Goal: Task Accomplishment & Management: Complete application form

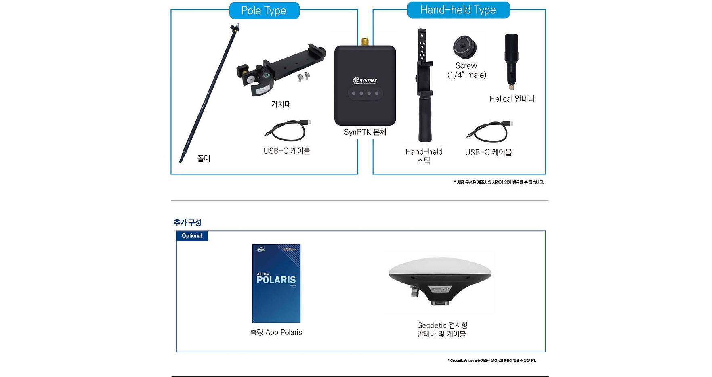
drag, startPoint x: 562, startPoint y: 135, endPoint x: 513, endPoint y: 296, distance: 168.5
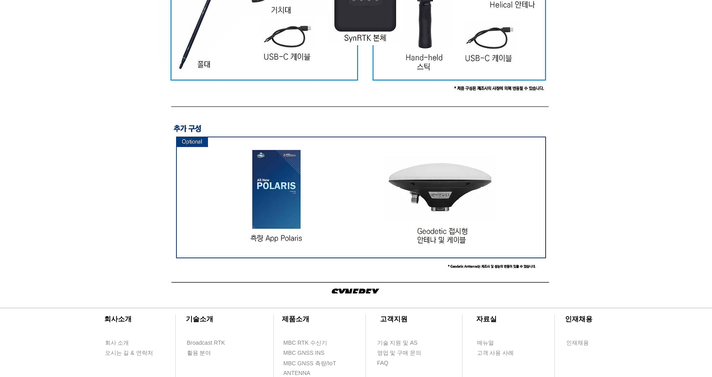
scroll to position [2148, 0]
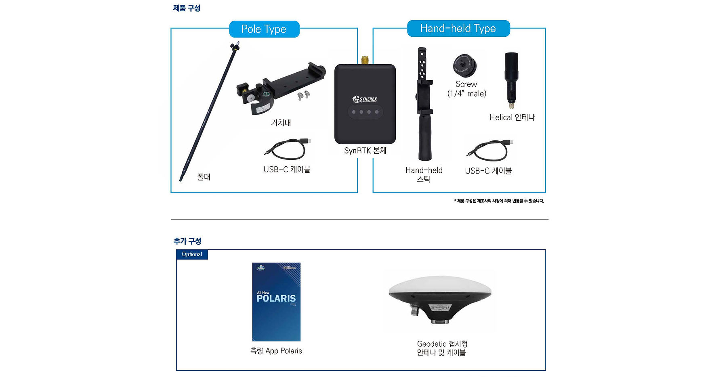
drag, startPoint x: 605, startPoint y: 242, endPoint x: 585, endPoint y: 185, distance: 60.3
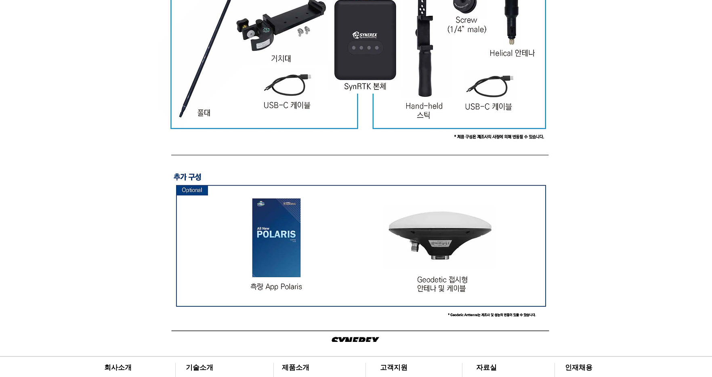
scroll to position [2408, 0]
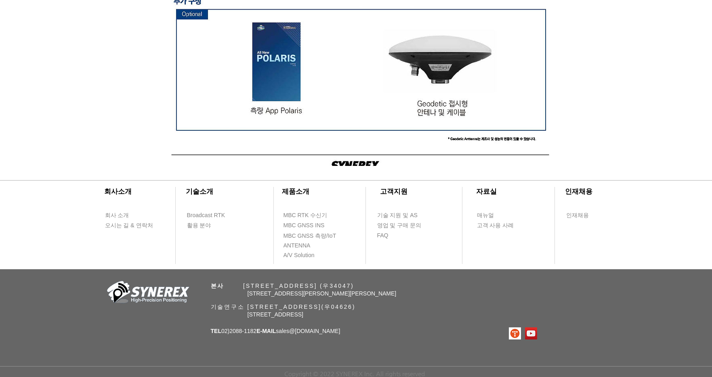
drag, startPoint x: 565, startPoint y: 277, endPoint x: 560, endPoint y: 298, distance: 21.4
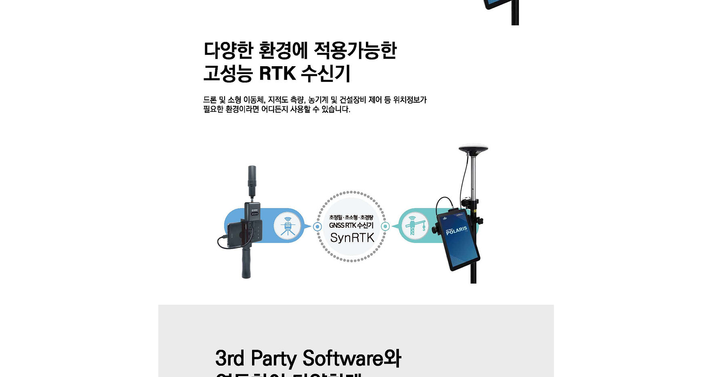
drag, startPoint x: 614, startPoint y: 276, endPoint x: 552, endPoint y: 132, distance: 156.3
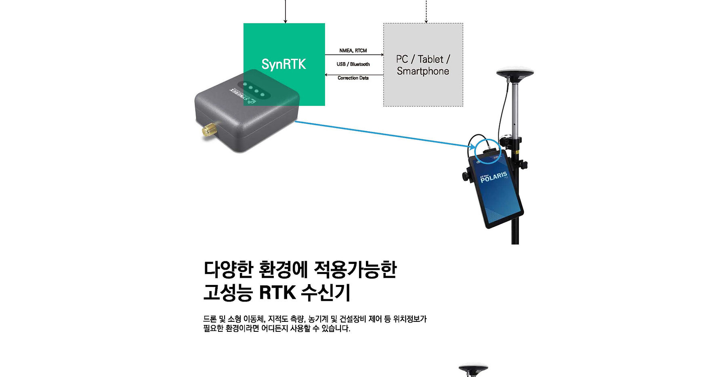
scroll to position [622, 0]
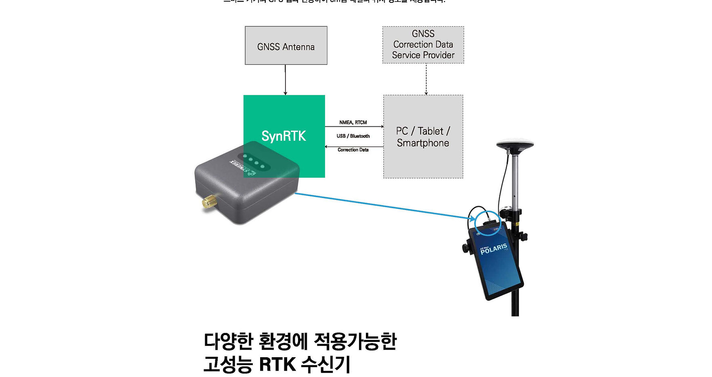
drag, startPoint x: 637, startPoint y: 215, endPoint x: 496, endPoint y: 75, distance: 198.8
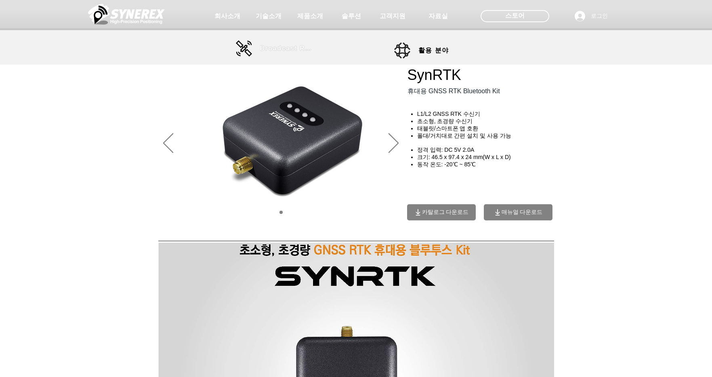
click at [281, 51] on span "Broadcast RTK" at bounding box center [287, 48] width 55 height 7
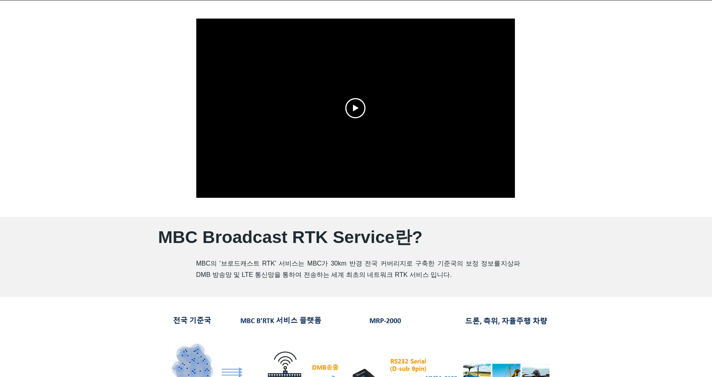
scroll to position [40, 0]
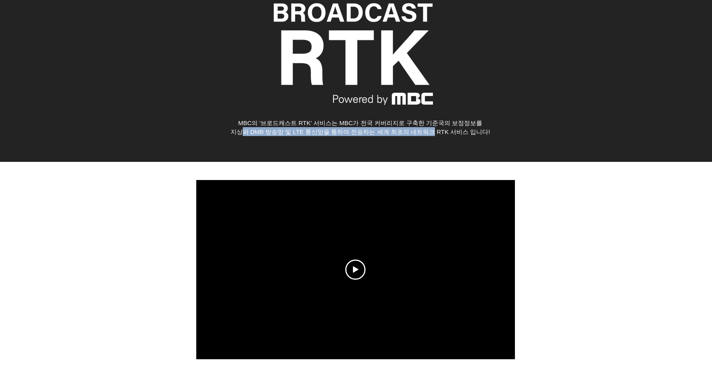
drag, startPoint x: 239, startPoint y: 128, endPoint x: 437, endPoint y: 127, distance: 198.3
click at [437, 127] on span "지상파 DMB 방송망 및 LTE 통신망을 통하여 전송하는 세계 최초의 네트워크 RTK 서비스 입니다!" at bounding box center [361, 131] width 260 height 8
click at [304, 127] on span "지상파 DMB 방송망 및 LTE 통신망을 통하여 전송하는 세계 최초의 네트워크 RTK 서비스 입니다!" at bounding box center [361, 131] width 260 height 8
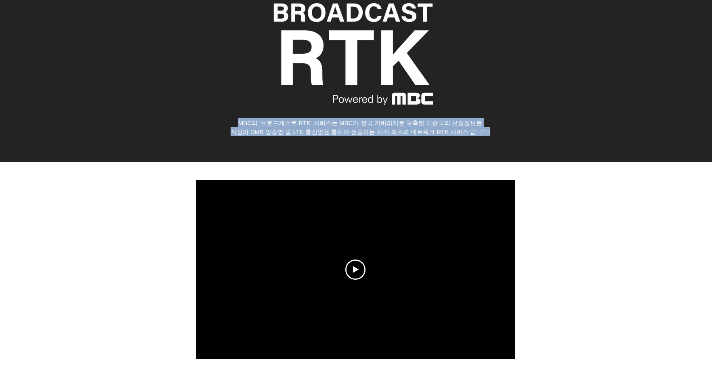
drag, startPoint x: 229, startPoint y: 124, endPoint x: 501, endPoint y: 129, distance: 272.6
click at [501, 129] on div "MBC의 '브로드캐스트 RTK' 서비스는 MBC가 전국 커버리지로 구축한 기준국의 보정정보를 지상파 DMB 방송망 및 LTE 통신망을 통하여 …" at bounding box center [360, 127] width 372 height 18
click at [479, 129] on span "지상파 DMB 방송망 및 LTE 통신망을 통하여 전송하는 세계 최초의 네트워크 RTK 서비스 입니다!" at bounding box center [361, 131] width 260 height 7
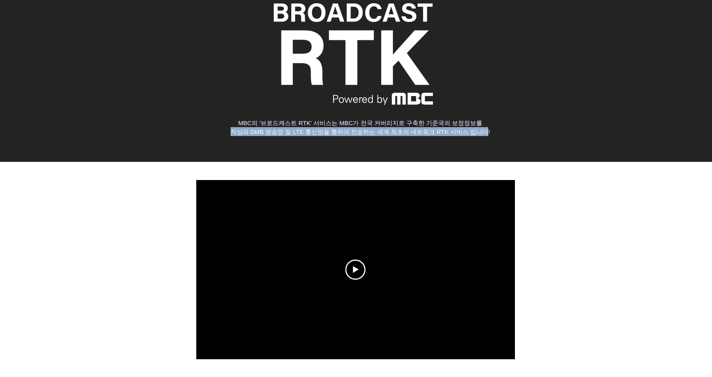
drag, startPoint x: 487, startPoint y: 129, endPoint x: 207, endPoint y: 128, distance: 279.5
click at [207, 128] on p "지상파 DMB 방송망 및 LTE 통신망을 통하여 전송하는 세계 최초의 네트워크 RTK 서비스 입니다!" at bounding box center [360, 131] width 372 height 9
click at [244, 131] on span "지상파 DMB 방송망 및 LTE 통신망을 통하여 전송하는 세계 최초의 네트워크 RTK 서비스 입니다!" at bounding box center [361, 131] width 260 height 7
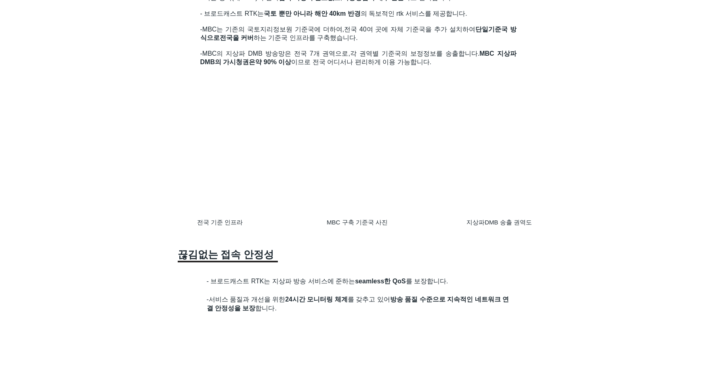
scroll to position [727, 0]
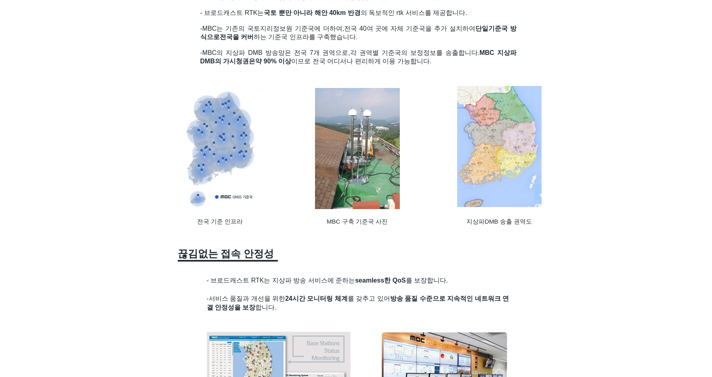
click at [221, 168] on img at bounding box center [220, 148] width 85 height 121
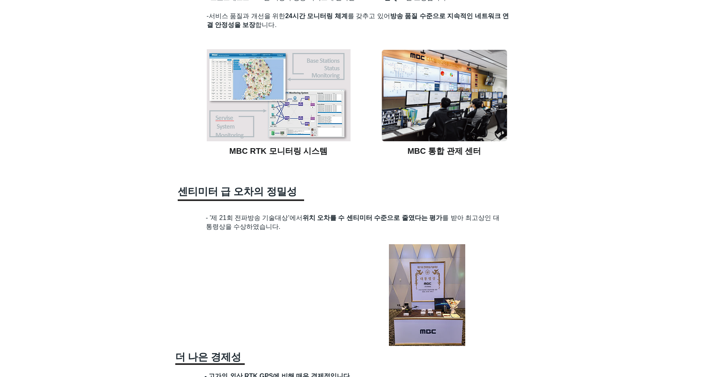
scroll to position [1090, 0]
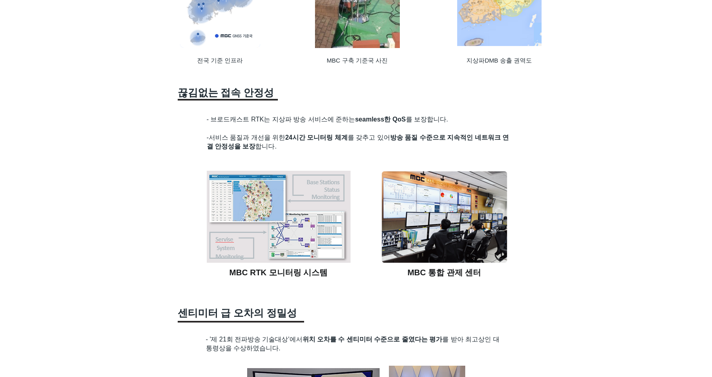
drag, startPoint x: 610, startPoint y: 203, endPoint x: 561, endPoint y: 141, distance: 78.8
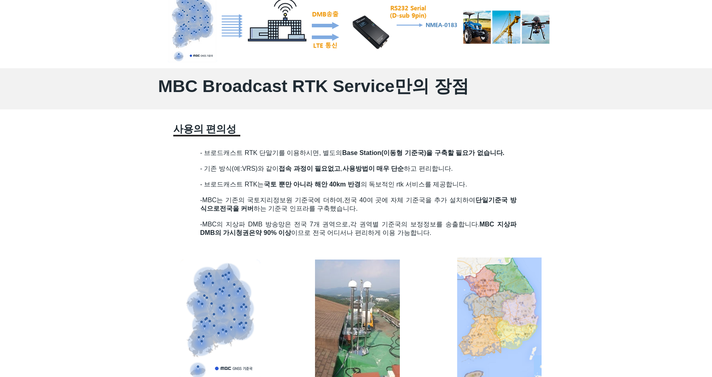
scroll to position [554, 0]
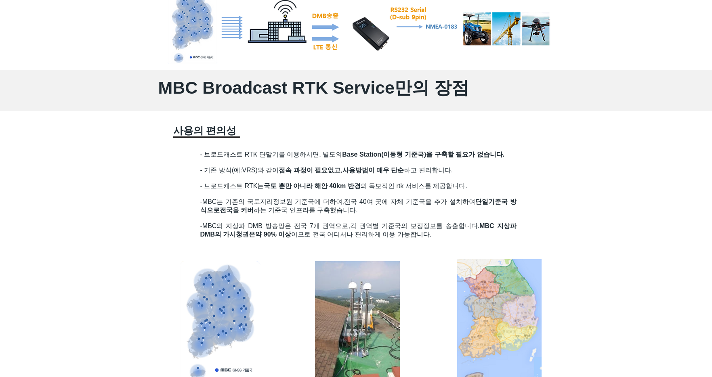
click at [240, 333] on img at bounding box center [220, 321] width 85 height 121
drag, startPoint x: 233, startPoint y: 318, endPoint x: 188, endPoint y: 241, distance: 89.4
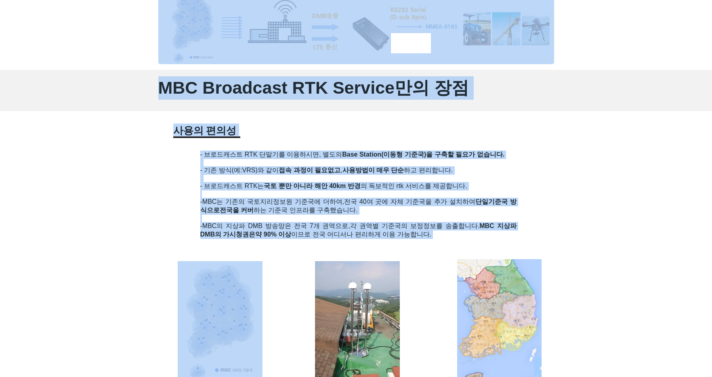
drag, startPoint x: 194, startPoint y: 282, endPoint x: 254, endPoint y: 372, distance: 108.4
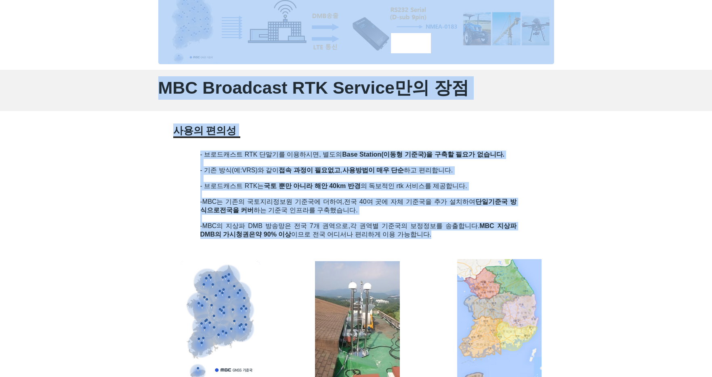
drag, startPoint x: 491, startPoint y: 233, endPoint x: 191, endPoint y: 155, distance: 310.1
click at [403, 198] on h2 "​" at bounding box center [358, 194] width 316 height 7
drag, startPoint x: 453, startPoint y: 236, endPoint x: 200, endPoint y: 164, distance: 263.5
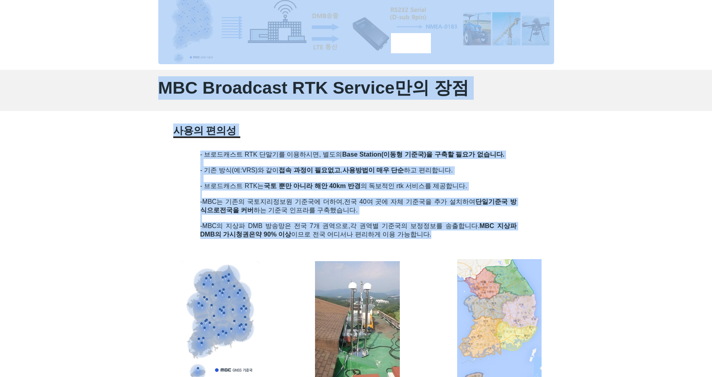
click at [333, 201] on span "-MBC는 기존의 국토지리정보원 기준국에 더하여," at bounding box center [272, 201] width 144 height 7
drag, startPoint x: 190, startPoint y: 162, endPoint x: 448, endPoint y: 236, distance: 268.2
click at [453, 237] on p "-MBC의 지상파 DMB 방송망은 전국 7개 권역으로, 각 권역별 기준국의 보정정보를 송출합니다. MBC 지상파 DMB의 가시청권은 약 90%…" at bounding box center [358, 230] width 316 height 17
drag, startPoint x: 465, startPoint y: 238, endPoint x: 292, endPoint y: 171, distance: 185.8
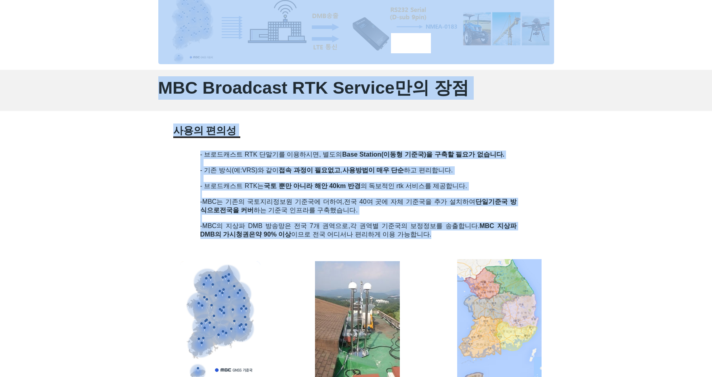
click at [414, 185] on span "- 브로드캐스트 RTK는 국토 뿐만 아니라 해안 40km 반경 의 독보적인 rtk 서비스를 제공합니다." at bounding box center [333, 186] width 267 height 7
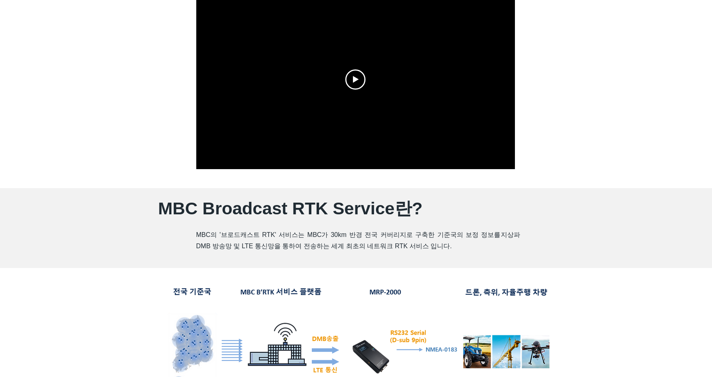
scroll to position [0, 0]
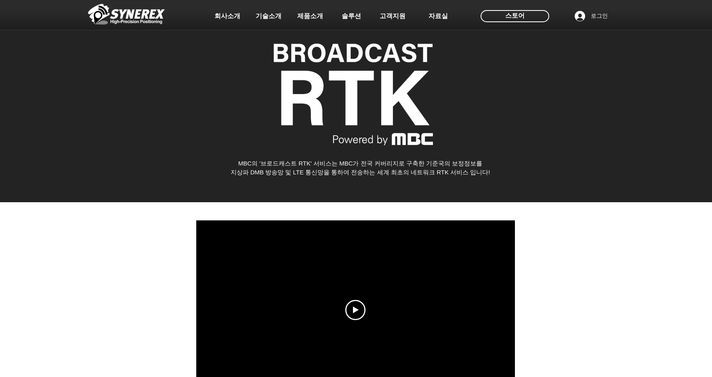
drag, startPoint x: 553, startPoint y: 233, endPoint x: 313, endPoint y: 69, distance: 291.1
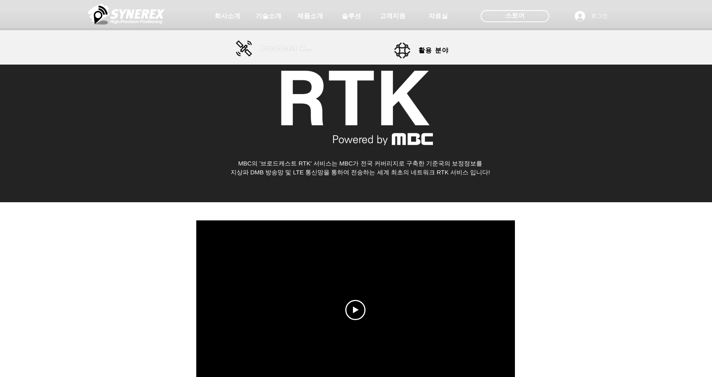
click at [272, 50] on span "Broadcast RTK" at bounding box center [287, 48] width 55 height 7
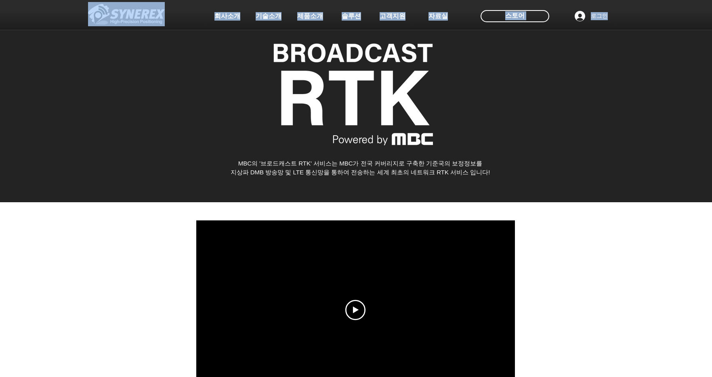
drag, startPoint x: 284, startPoint y: 67, endPoint x: 469, endPoint y: 128, distance: 195.1
drag, startPoint x: 492, startPoint y: 128, endPoint x: 486, endPoint y: 124, distance: 6.7
click at [491, 128] on div "main content" at bounding box center [356, 98] width 712 height 208
click at [444, 122] on div "초고정밀 위치정보 솔루션 Broadcast RTK #comp-kyq9tmhv svg [data-color="1"] {fill: #000000;…" at bounding box center [356, 62] width 712 height 124
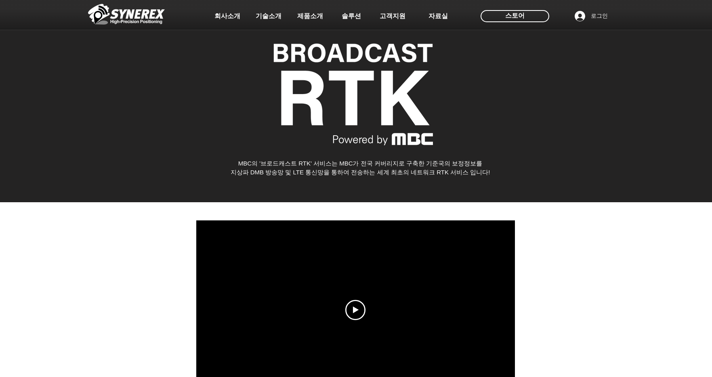
drag, startPoint x: 588, startPoint y: 244, endPoint x: 382, endPoint y: -13, distance: 329.8
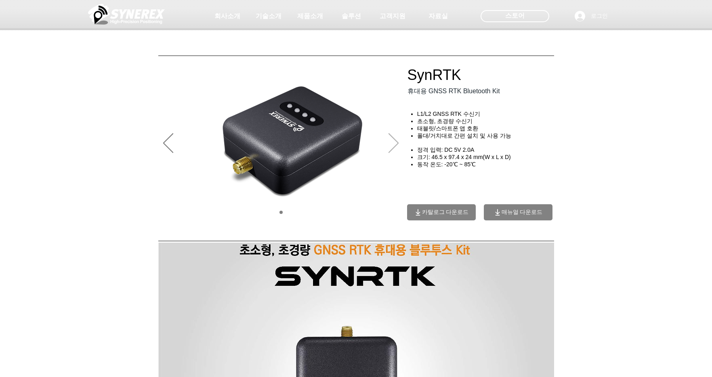
click at [395, 144] on icon "다음" at bounding box center [394, 143] width 10 height 20
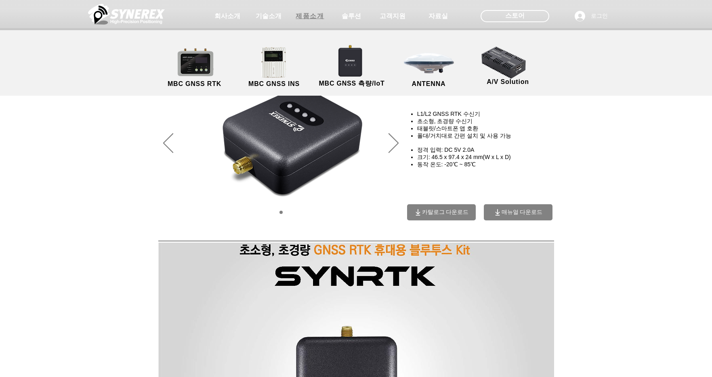
click at [316, 18] on span "제품소개" at bounding box center [310, 16] width 28 height 8
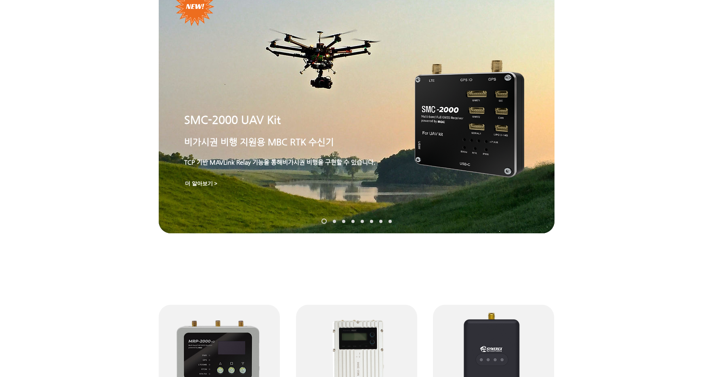
scroll to position [29, 0]
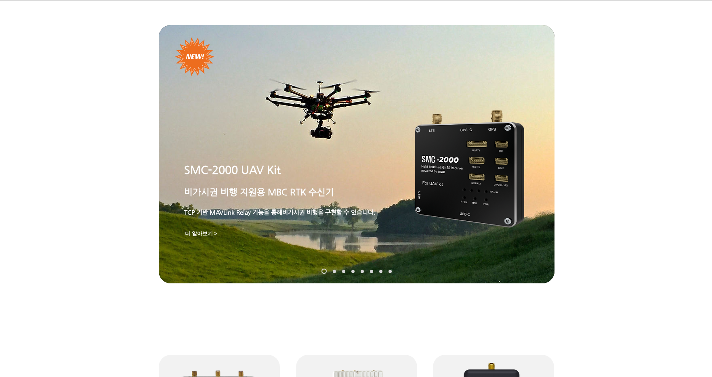
click at [333, 271] on link "SynRTK" at bounding box center [334, 271] width 3 height 3
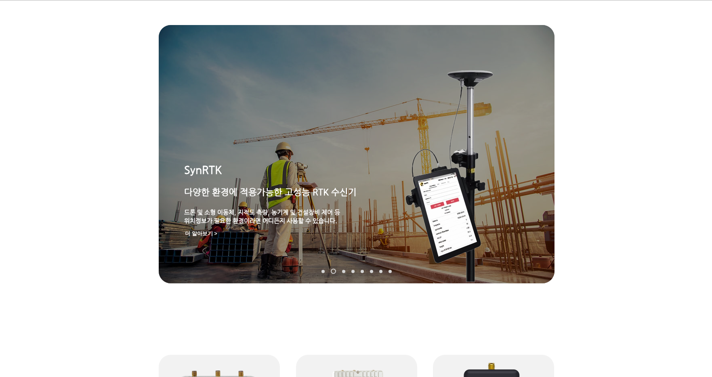
click at [344, 271] on link "MGI-2000" at bounding box center [343, 271] width 3 height 3
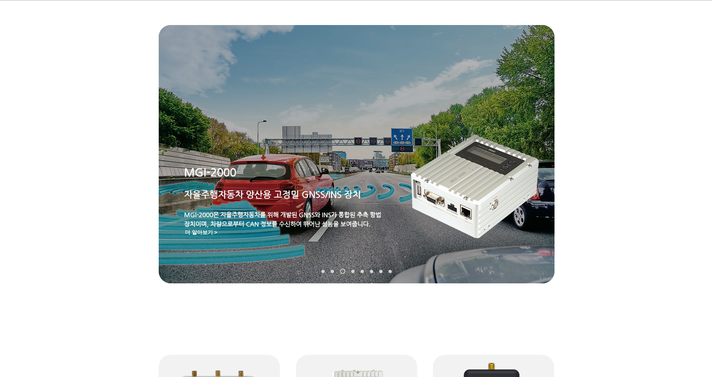
click at [362, 271] on link "TDR-3000" at bounding box center [362, 271] width 3 height 3
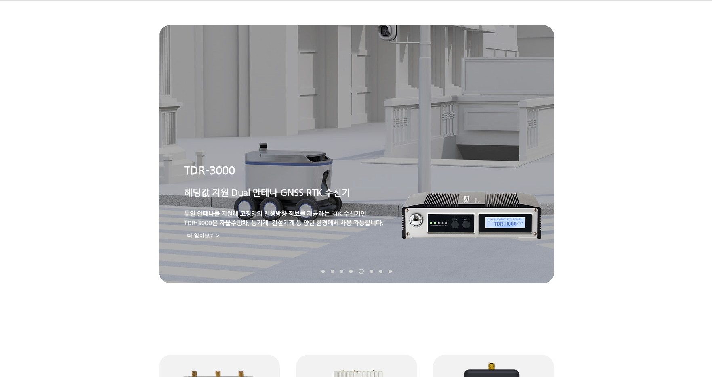
click at [372, 272] on link "MDU-2000" at bounding box center [371, 271] width 3 height 3
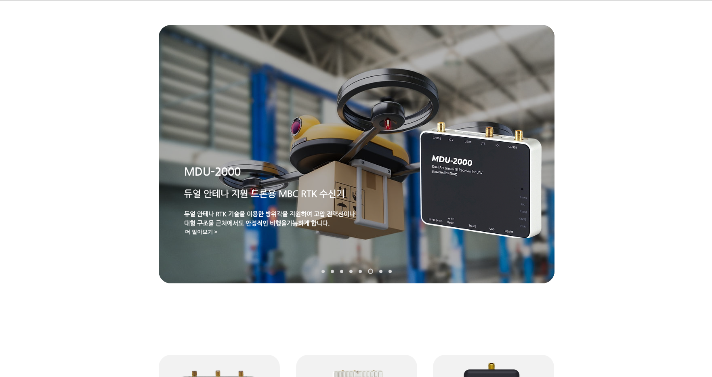
click at [382, 272] on nav "슬라이드" at bounding box center [356, 271] width 76 height 5
click at [396, 273] on img "슬라이드쇼" at bounding box center [357, 154] width 396 height 258
click at [381, 272] on link "TDR-2000" at bounding box center [380, 271] width 3 height 3
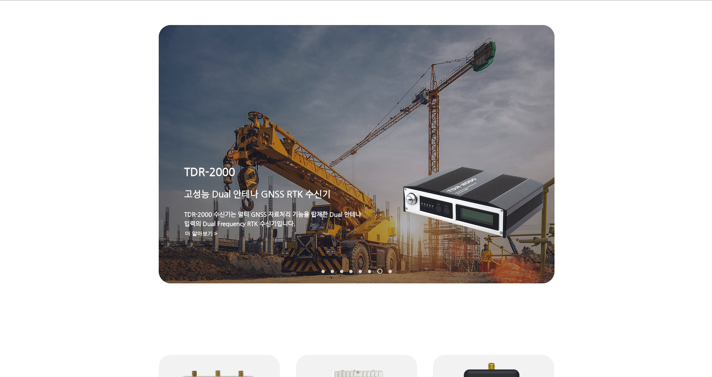
click at [393, 273] on nav "슬라이드" at bounding box center [356, 271] width 76 height 5
click at [389, 273] on nav "슬라이드" at bounding box center [356, 271] width 76 height 5
click at [389, 273] on link "TDR-1000T" at bounding box center [390, 271] width 3 height 3
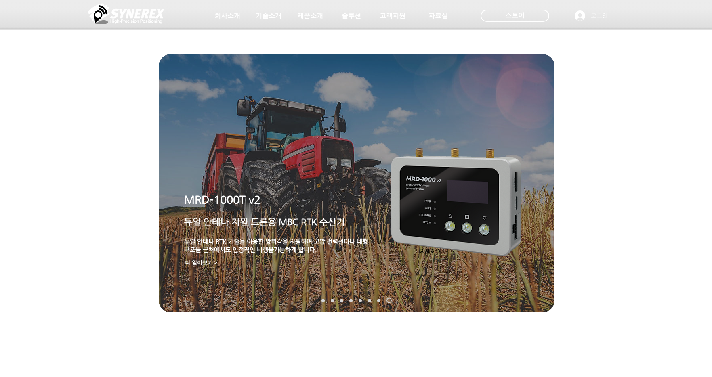
scroll to position [0, 0]
click at [354, 16] on span "솔루션" at bounding box center [350, 16] width 21 height 8
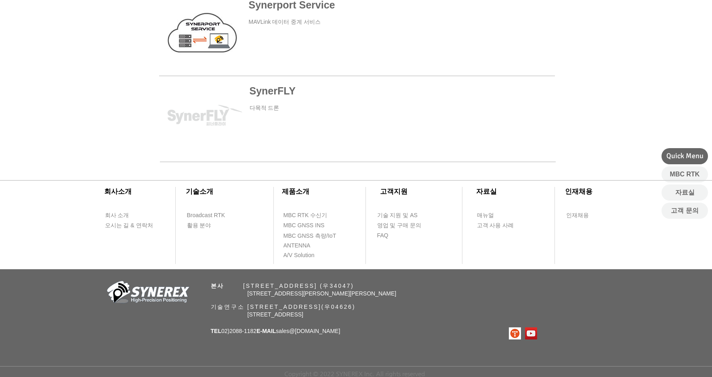
drag, startPoint x: 590, startPoint y: 164, endPoint x: 581, endPoint y: 287, distance: 123.1
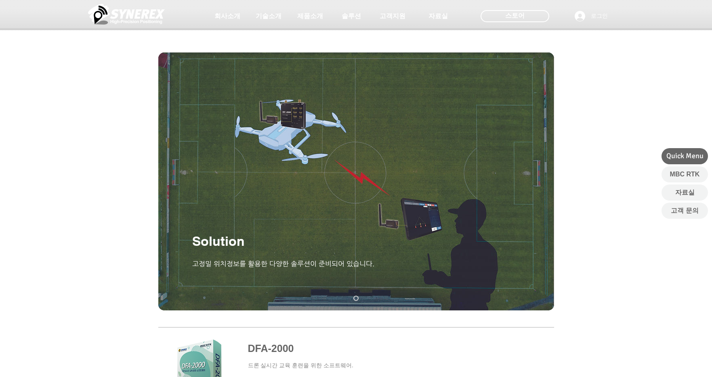
drag, startPoint x: 551, startPoint y: 198, endPoint x: 445, endPoint y: 84, distance: 155.2
drag, startPoint x: 548, startPoint y: 82, endPoint x: 548, endPoint y: 170, distance: 88.4
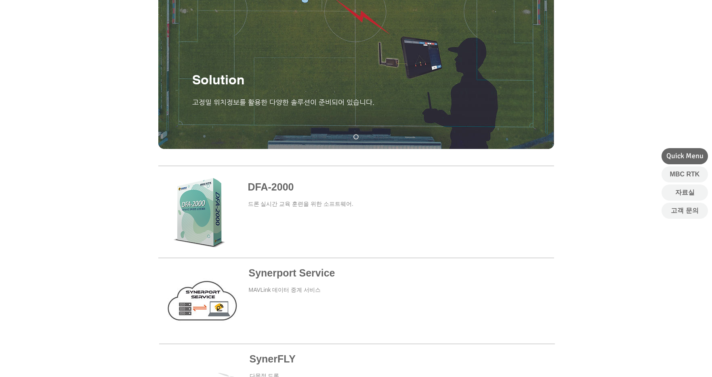
drag, startPoint x: 578, startPoint y: 198, endPoint x: 578, endPoint y: 215, distance: 17.4
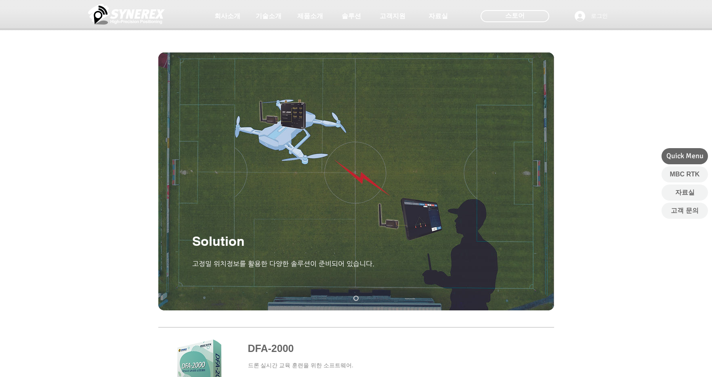
drag, startPoint x: 584, startPoint y: 226, endPoint x: 447, endPoint y: 62, distance: 213.8
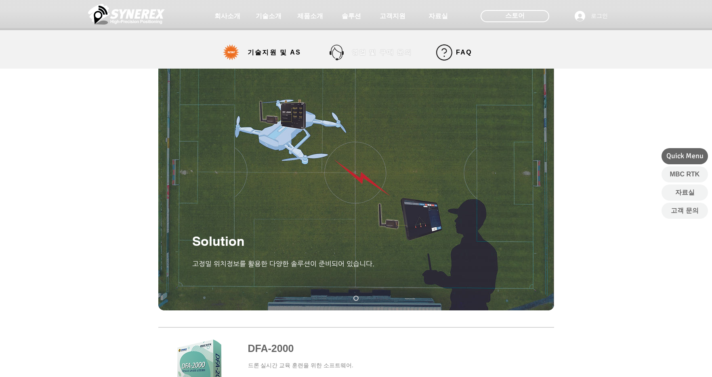
click at [373, 53] on span "영업 및 구매 문의" at bounding box center [382, 52] width 60 height 8
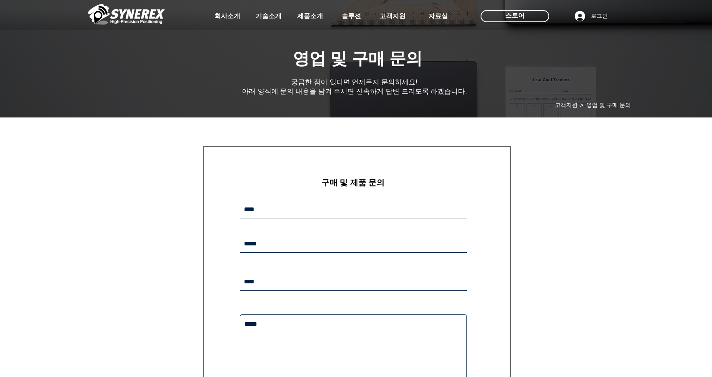
click at [350, 200] on form "​구매 및 제품 문의 보내기 감사합니다. 메시지가 발송되었습니다." at bounding box center [357, 295] width 308 height 298
click at [348, 205] on input "main content" at bounding box center [353, 209] width 227 height 17
drag, startPoint x: 289, startPoint y: 88, endPoint x: 448, endPoint y: 89, distance: 159.1
click at [447, 89] on div at bounding box center [356, 60] width 712 height 120
click at [448, 89] on div at bounding box center [356, 60] width 712 height 120
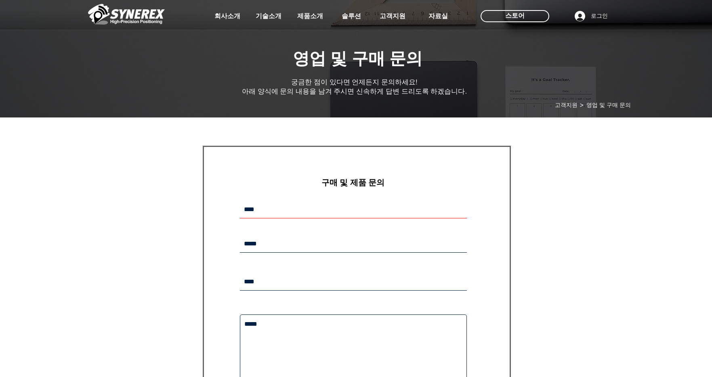
click at [299, 206] on input "main content" at bounding box center [353, 209] width 227 height 17
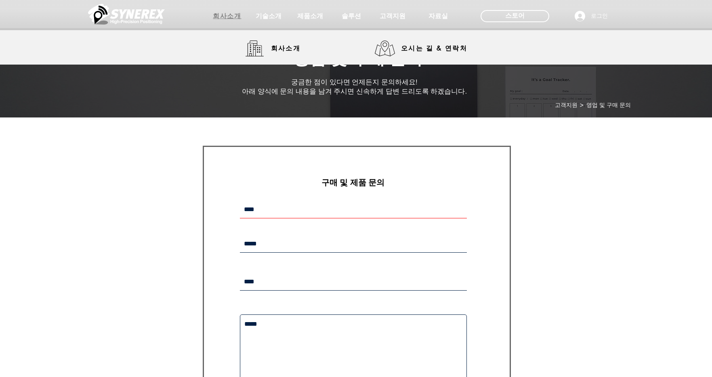
click at [231, 21] on span "회사소개" at bounding box center [227, 16] width 40 height 16
click at [258, 41] on link "회사소개" at bounding box center [276, 48] width 61 height 16
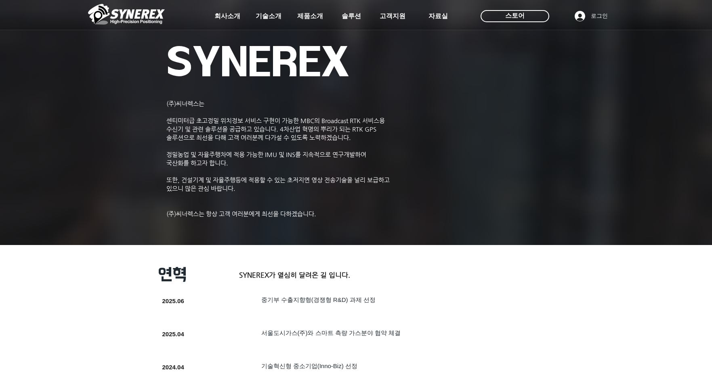
click at [266, 48] on div at bounding box center [356, 60] width 712 height 120
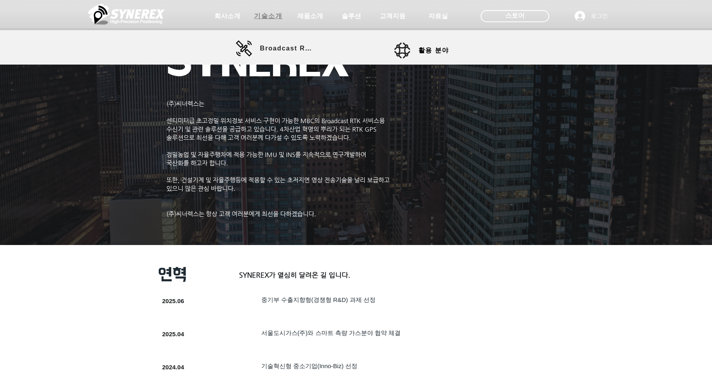
click at [282, 12] on span "기술소개" at bounding box center [268, 16] width 28 height 8
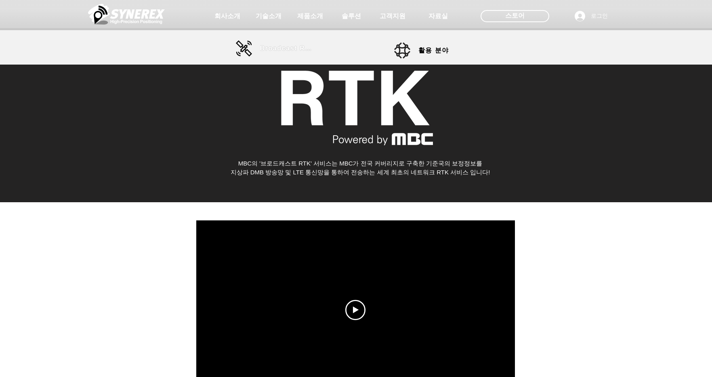
click at [274, 45] on span "Broadcast RTK" at bounding box center [287, 48] width 55 height 7
click at [274, 47] on span "Broadcast RTK" at bounding box center [287, 48] width 55 height 7
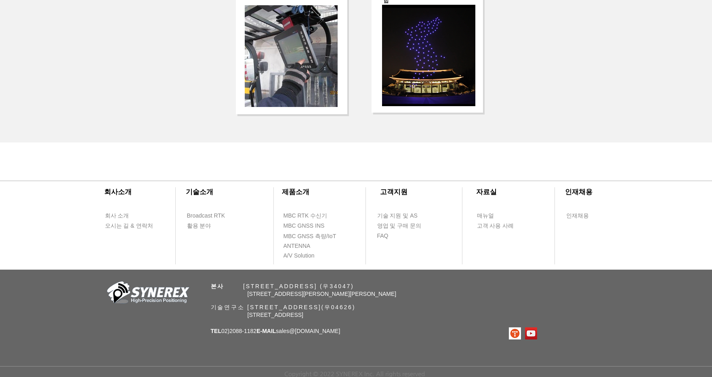
drag, startPoint x: 561, startPoint y: 183, endPoint x: 549, endPoint y: 268, distance: 85.7
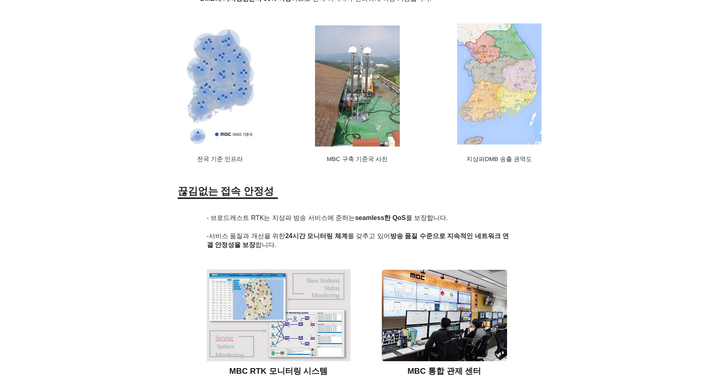
scroll to position [53, 0]
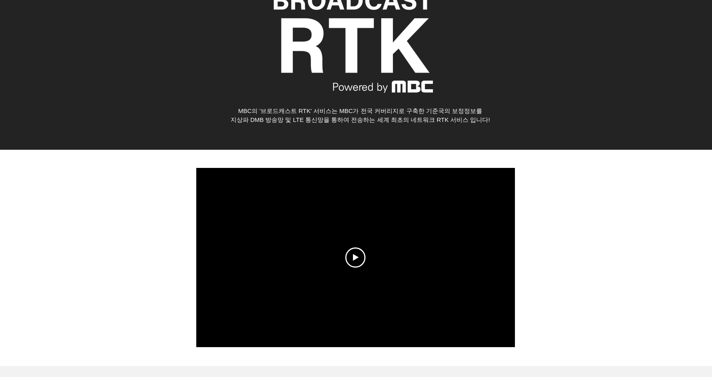
drag, startPoint x: 549, startPoint y: 220, endPoint x: 335, endPoint y: 61, distance: 266.4
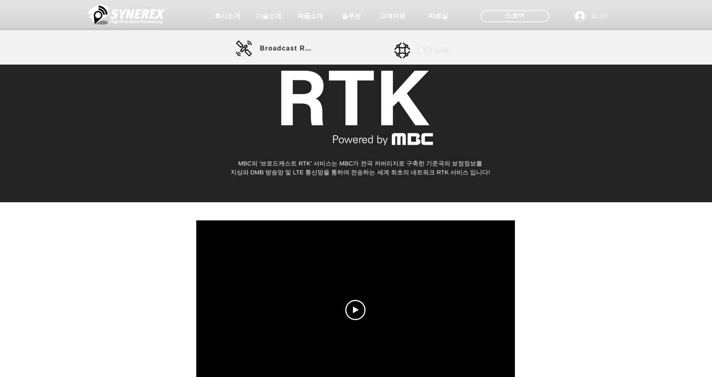
click at [426, 48] on span "활용 분야" at bounding box center [433, 50] width 31 height 8
click at [312, 21] on span "제품소개" at bounding box center [310, 16] width 40 height 16
click at [312, 19] on span "제품소개" at bounding box center [310, 16] width 28 height 8
click at [320, 18] on span "제품소개" at bounding box center [310, 16] width 28 height 8
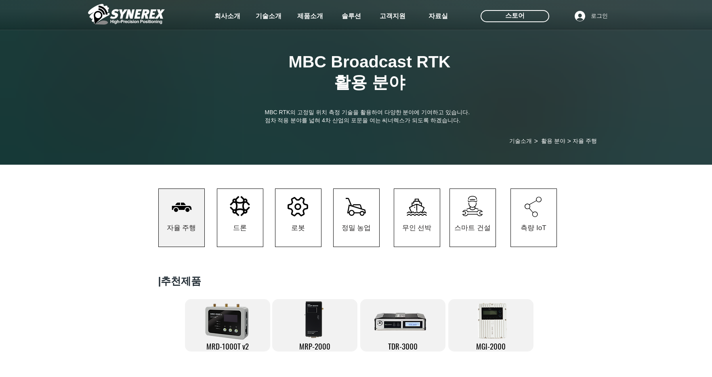
click at [119, 22] on img at bounding box center [126, 14] width 77 height 24
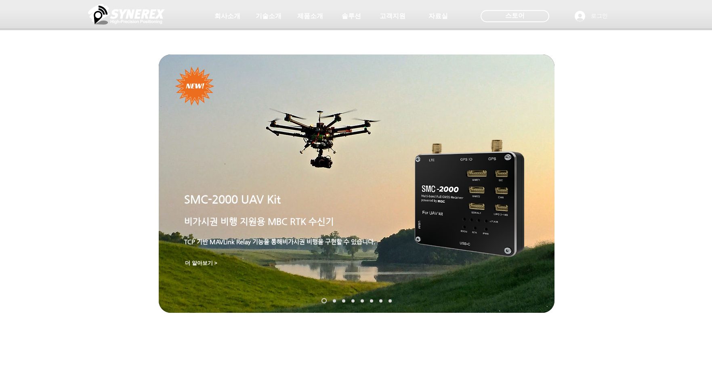
click at [119, 17] on img at bounding box center [126, 14] width 77 height 24
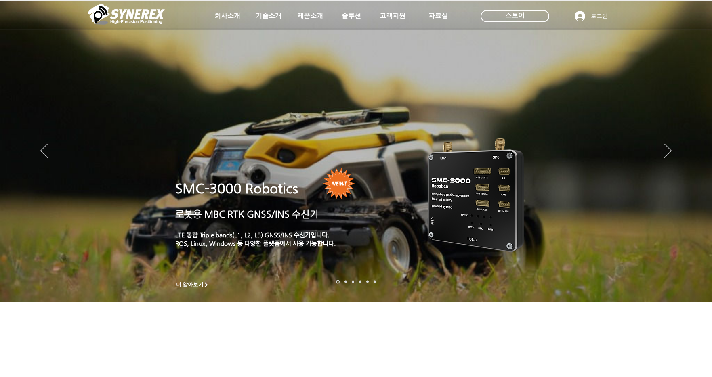
click at [501, 18] on div "LimX Dinamics" at bounding box center [356, 188] width 712 height 377
click at [250, 33] on icon "사이트로 돌아가기" at bounding box center [247, 35] width 8 height 10
click at [523, 13] on span "스토어" at bounding box center [514, 15] width 19 height 9
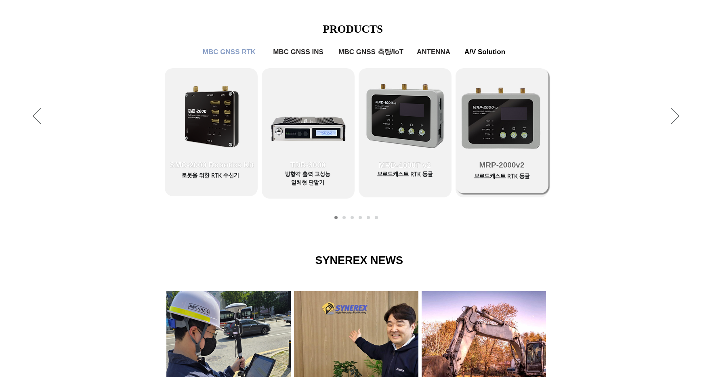
scroll to position [323, 0]
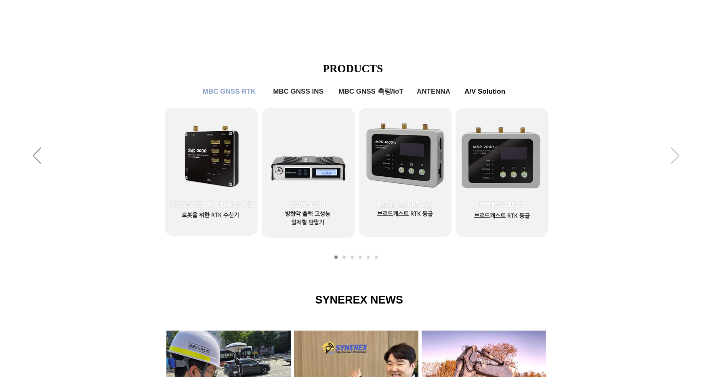
click at [672, 156] on icon "다음" at bounding box center [675, 155] width 8 height 17
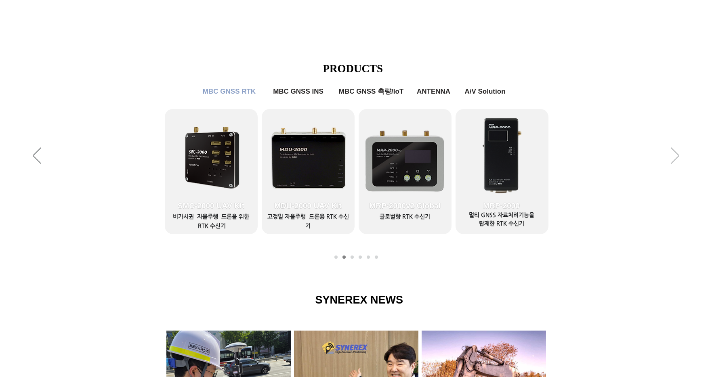
click at [672, 156] on icon "다음" at bounding box center [675, 155] width 8 height 17
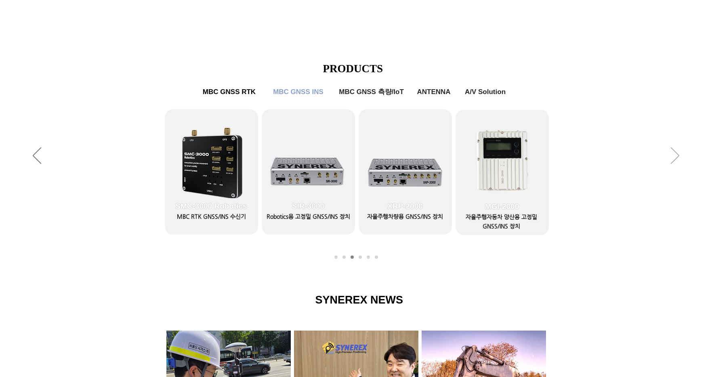
click at [672, 156] on icon "다음" at bounding box center [675, 155] width 8 height 17
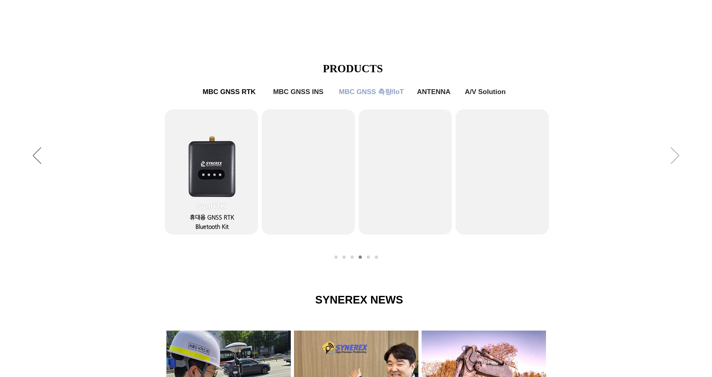
click at [672, 156] on icon "다음" at bounding box center [675, 155] width 8 height 17
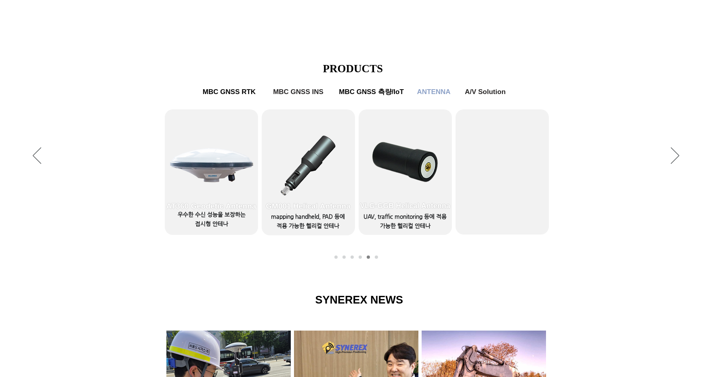
click at [43, 155] on div "슬라이드쇼" at bounding box center [356, 156] width 712 height 222
click at [38, 156] on icon "이전" at bounding box center [37, 155] width 8 height 17
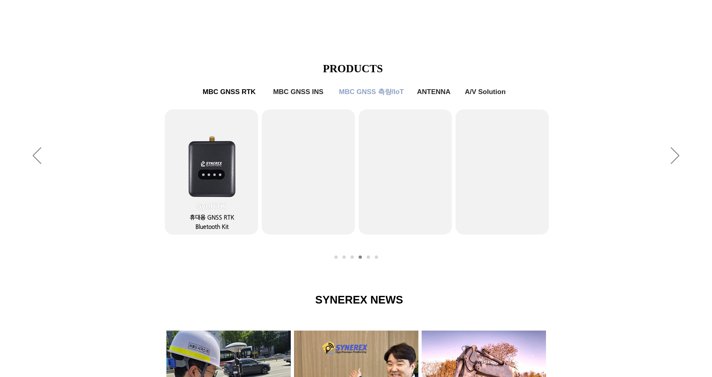
click at [206, 164] on img "슬라이드쇼" at bounding box center [211, 165] width 57 height 79
click at [206, 202] on img "슬라이드쇼" at bounding box center [211, 165] width 57 height 79
click at [211, 210] on span "SynRTK" at bounding box center [211, 206] width 30 height 9
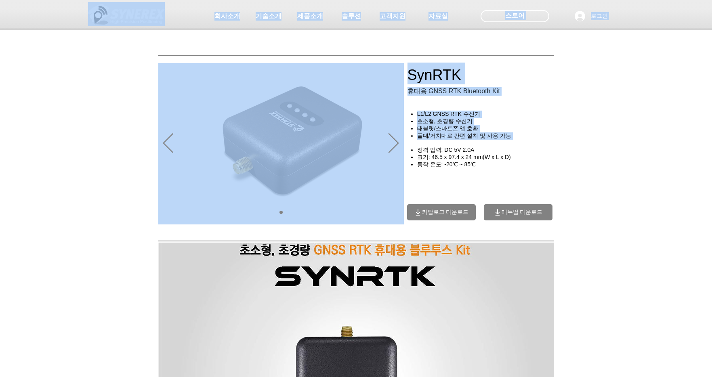
drag, startPoint x: 493, startPoint y: 138, endPoint x: 500, endPoint y: 143, distance: 9.5
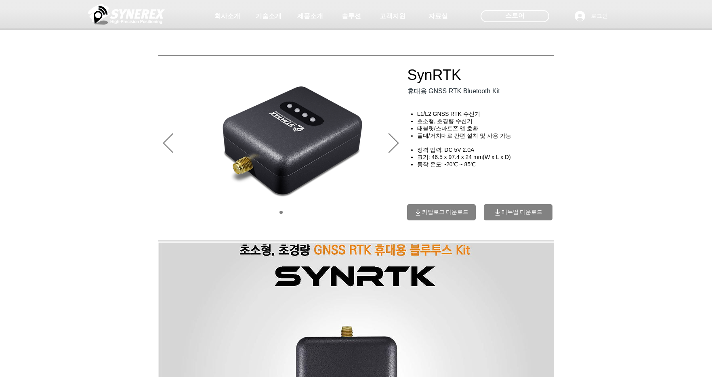
click at [519, 162] on h4 "동작 온도: -20℃ ~ 85℃" at bounding box center [488, 164] width 143 height 7
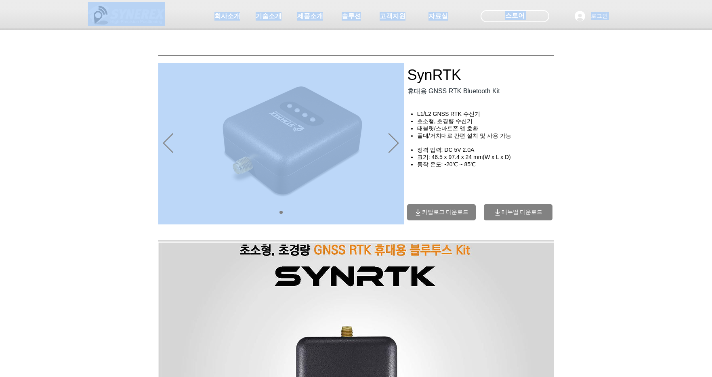
drag, startPoint x: 483, startPoint y: 132, endPoint x: 366, endPoint y: 66, distance: 134.7
click at [608, 155] on div "main content" at bounding box center [356, 178] width 712 height 109
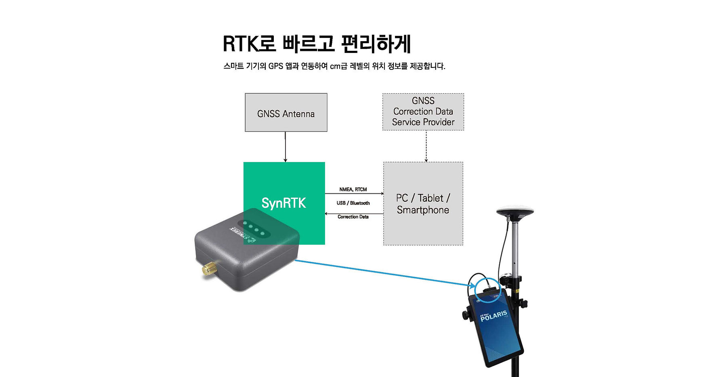
drag, startPoint x: 604, startPoint y: 168, endPoint x: 602, endPoint y: 241, distance: 73.1
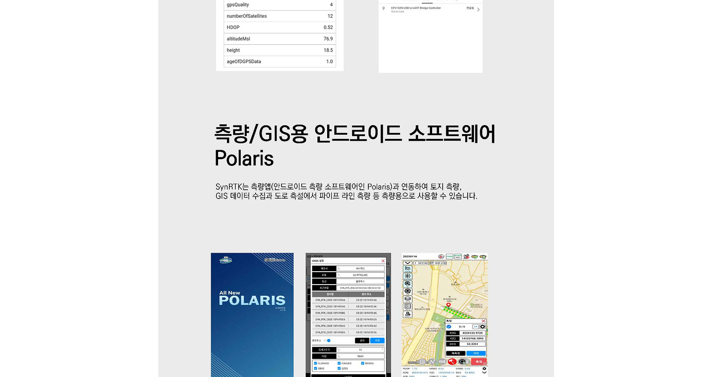
drag, startPoint x: 583, startPoint y: 157, endPoint x: 578, endPoint y: 241, distance: 84.5
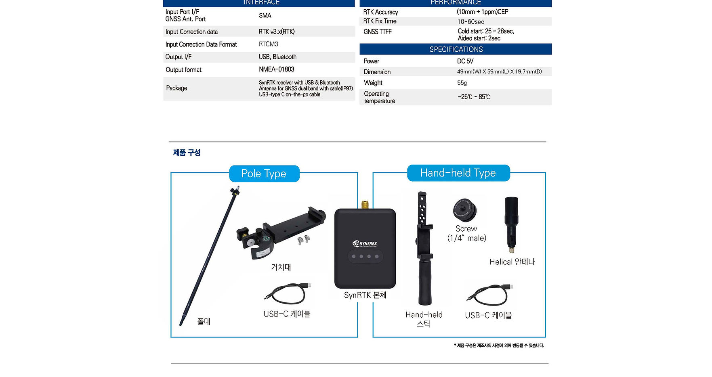
drag, startPoint x: 580, startPoint y: 217, endPoint x: 573, endPoint y: 260, distance: 43.3
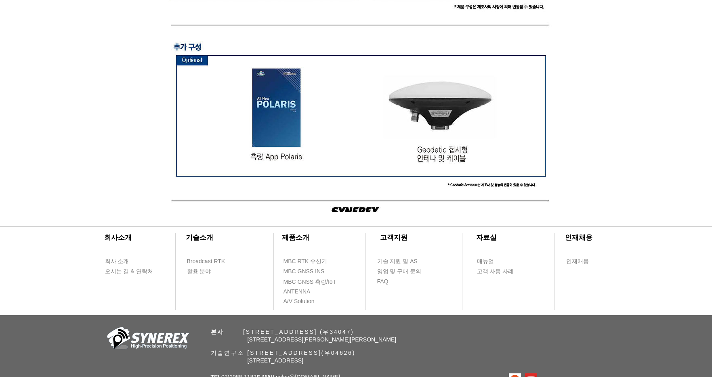
drag, startPoint x: 581, startPoint y: 265, endPoint x: 580, endPoint y: 317, distance: 51.7
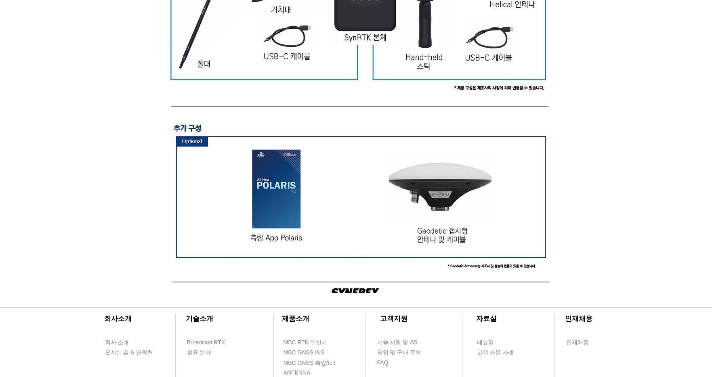
scroll to position [1053, 0]
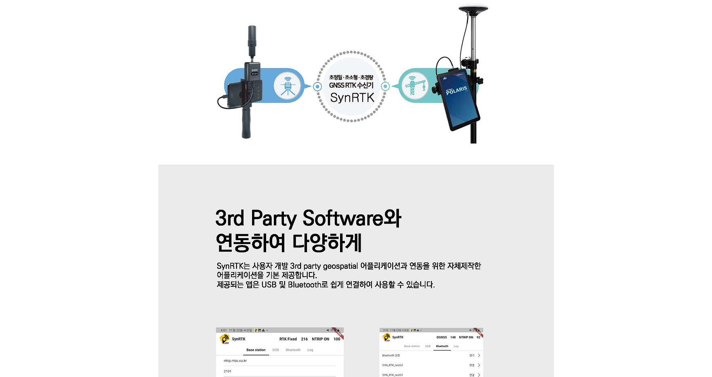
drag, startPoint x: 531, startPoint y: 121, endPoint x: 515, endPoint y: 70, distance: 53.5
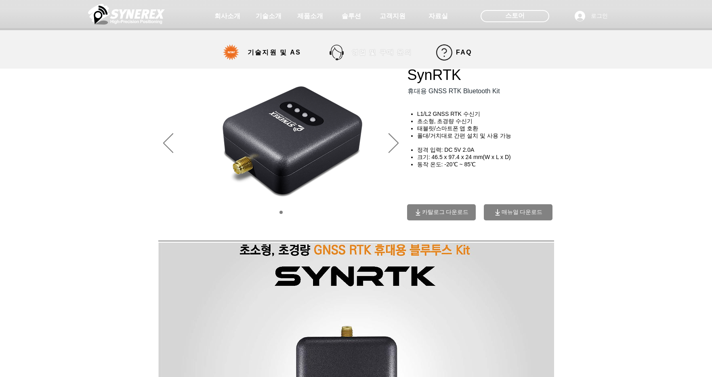
click at [376, 51] on span "영업 및 구매 문의" at bounding box center [382, 52] width 60 height 8
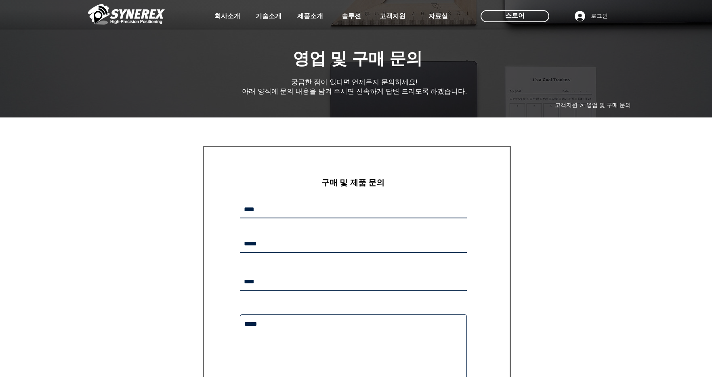
click at [322, 208] on input "main content" at bounding box center [353, 209] width 227 height 17
type input "*"
type input "***"
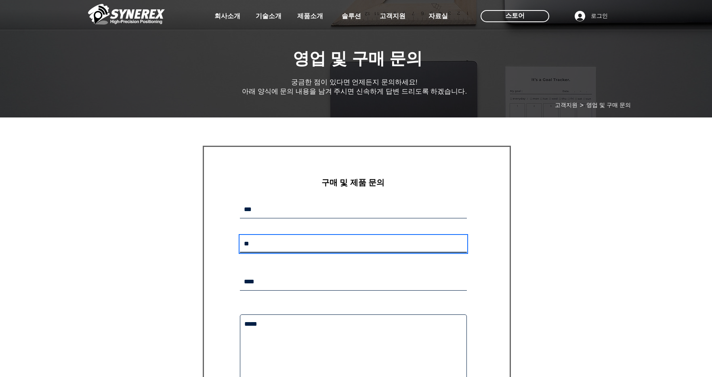
type input "*"
type input "**********"
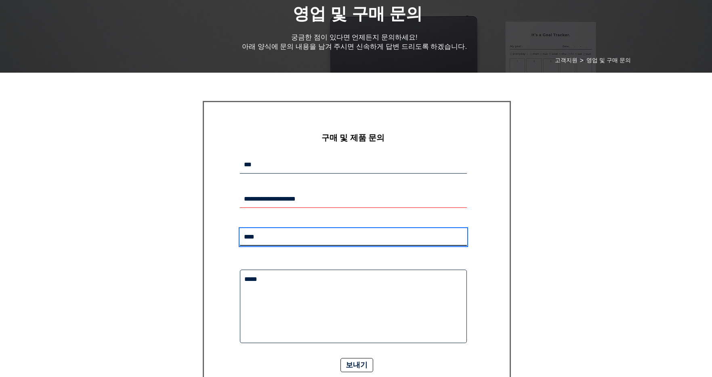
scroll to position [81, 0]
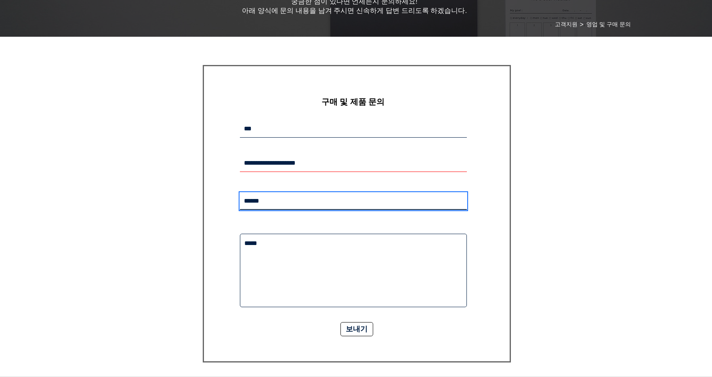
type input "******"
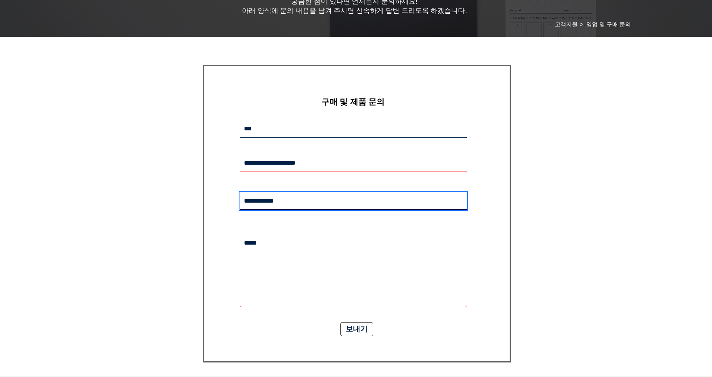
type input "**********"
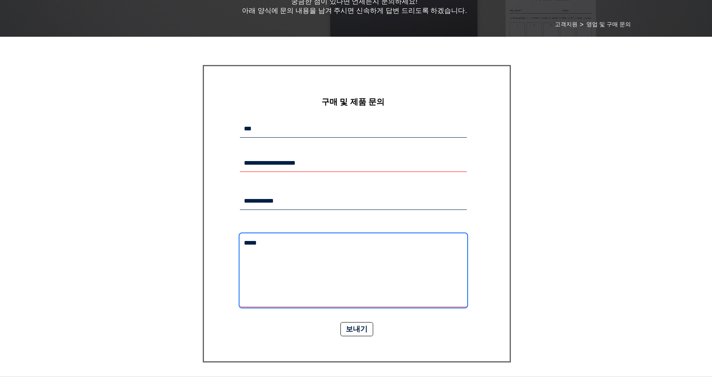
click at [319, 252] on textarea "main content" at bounding box center [353, 271] width 227 height 74
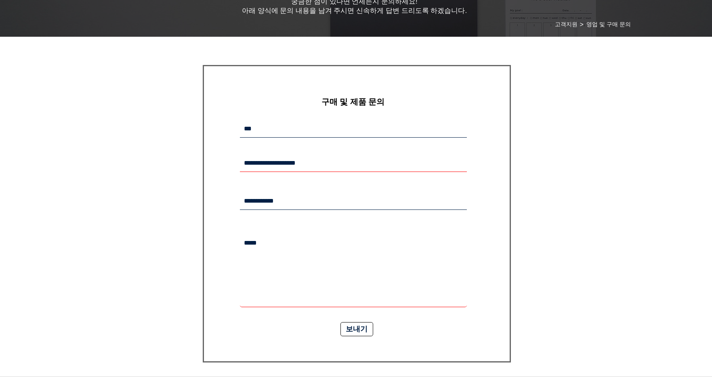
scroll to position [36, 0]
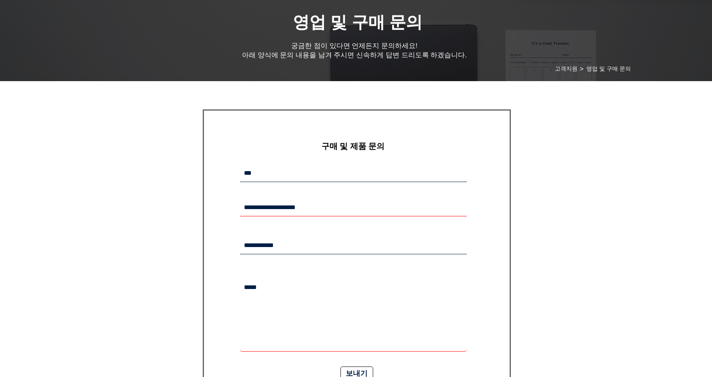
type textarea "*"
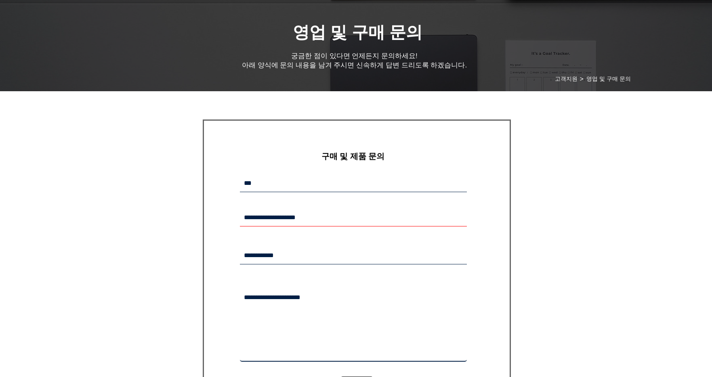
scroll to position [40, 0]
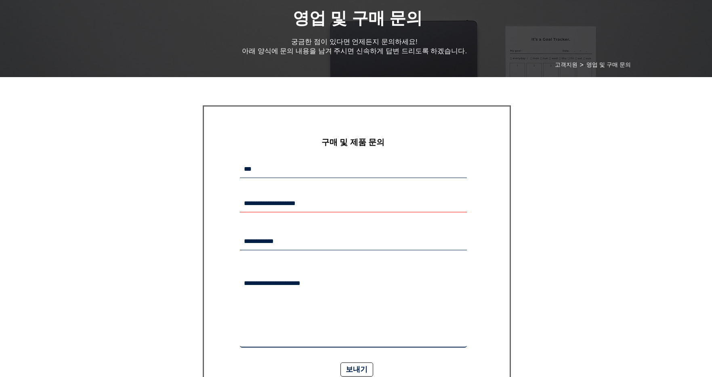
click at [284, 287] on textarea "**********" at bounding box center [353, 311] width 227 height 74
click at [451, 296] on textarea "**********" at bounding box center [353, 311] width 227 height 74
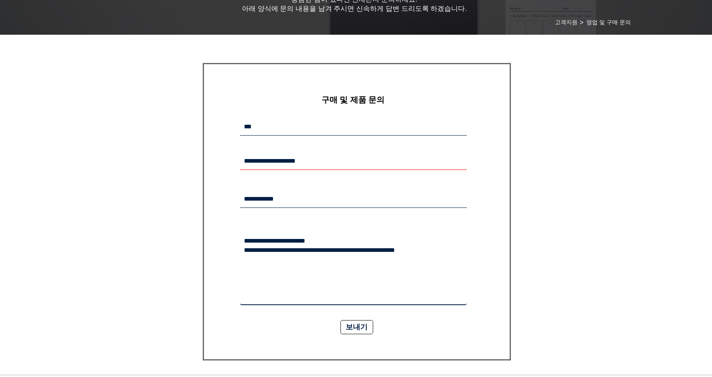
scroll to position [81, 0]
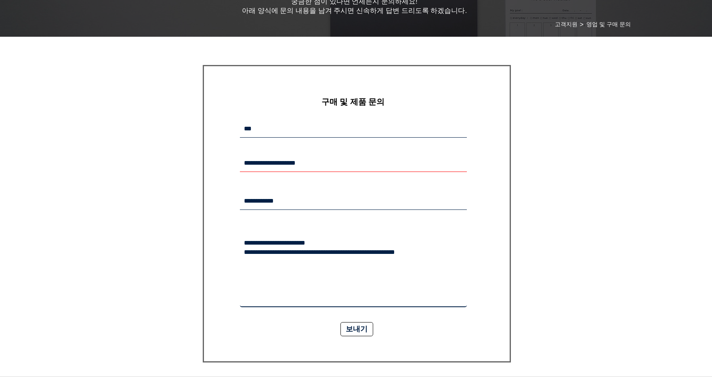
click at [400, 259] on textarea "**********" at bounding box center [353, 271] width 227 height 74
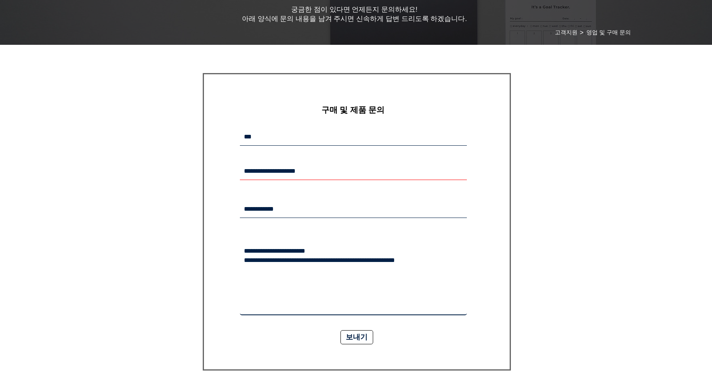
scroll to position [121, 0]
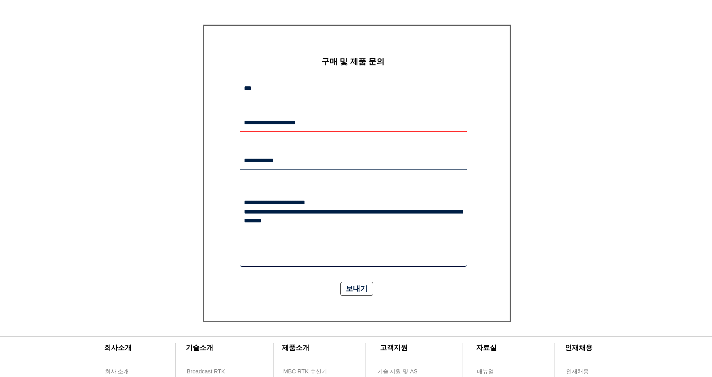
click at [372, 251] on textarea "**********" at bounding box center [353, 230] width 227 height 74
type textarea "**********"
click at [356, 292] on span "보내기" at bounding box center [357, 289] width 22 height 10
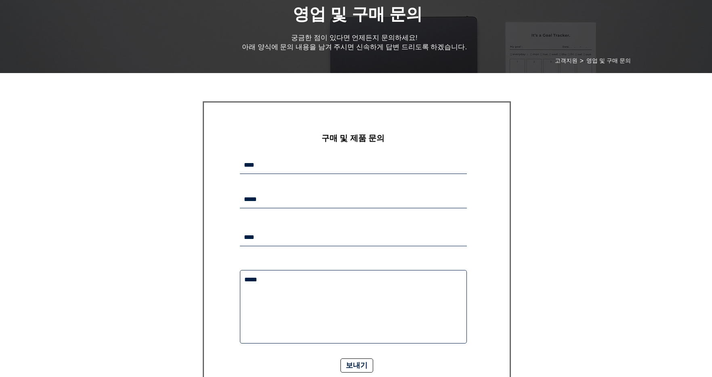
scroll to position [0, 0]
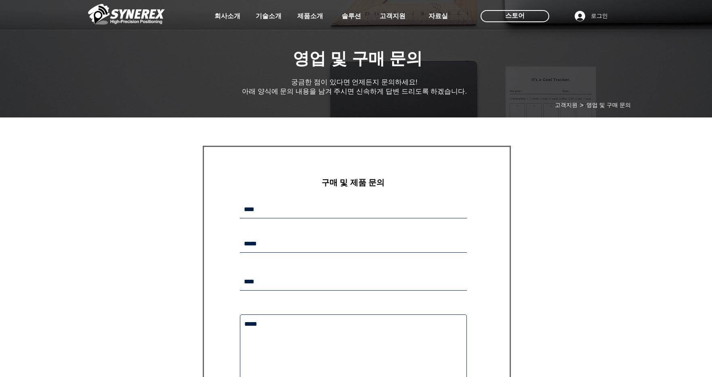
click at [562, 269] on div "main content" at bounding box center [356, 284] width 712 height 320
